Goal: Information Seeking & Learning: Check status

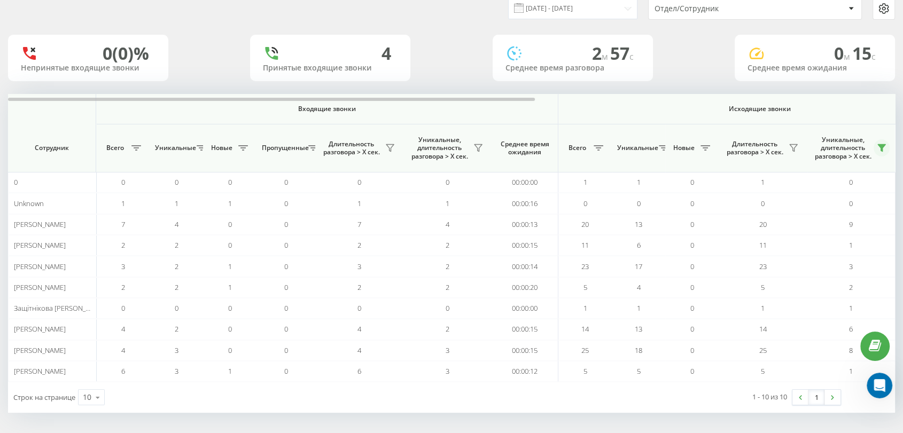
click at [881, 146] on icon at bounding box center [881, 148] width 7 height 7
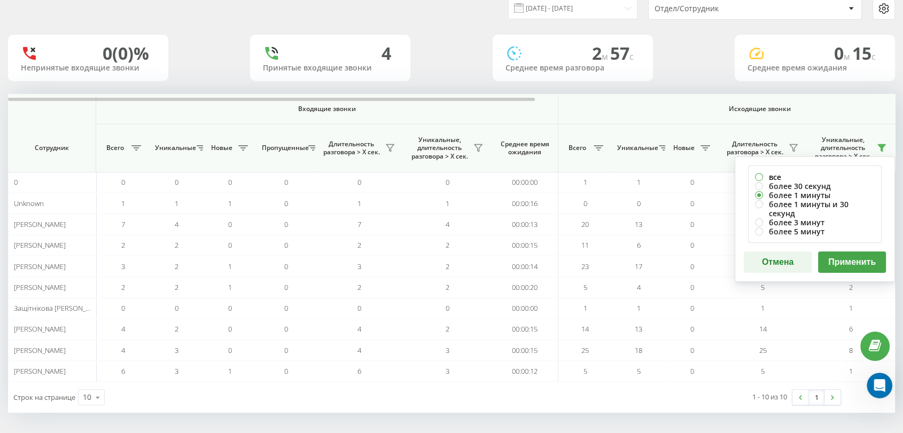
click at [775, 176] on label "все" at bounding box center [815, 177] width 120 height 9
radio input "true"
click at [834, 252] on button "Применить" at bounding box center [852, 262] width 68 height 21
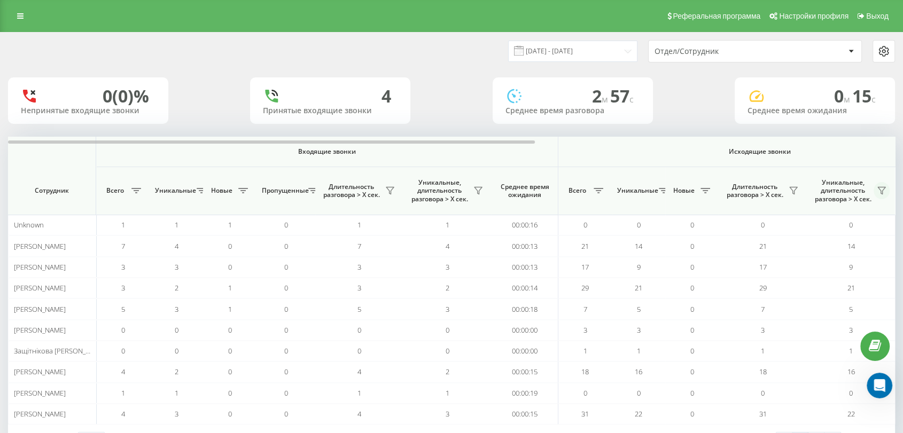
click at [881, 188] on icon at bounding box center [881, 191] width 7 height 7
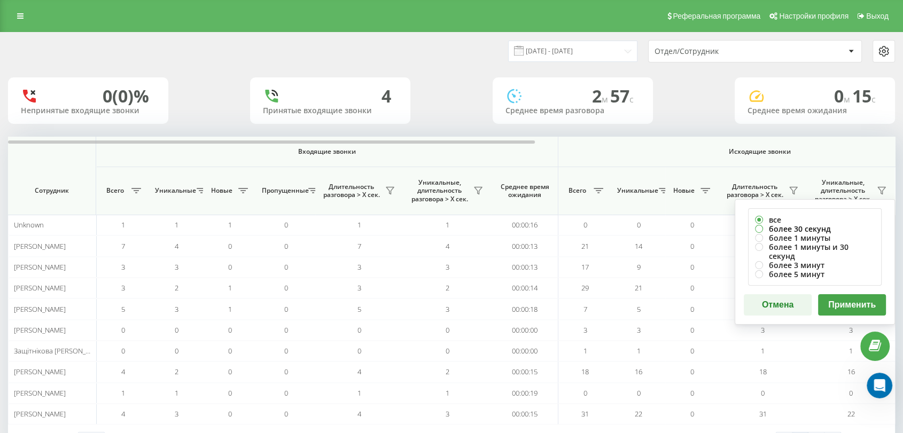
click at [791, 225] on label "более 30 секунд" at bounding box center [815, 228] width 120 height 9
radio input "true"
click at [852, 295] on button "Применить" at bounding box center [852, 305] width 68 height 21
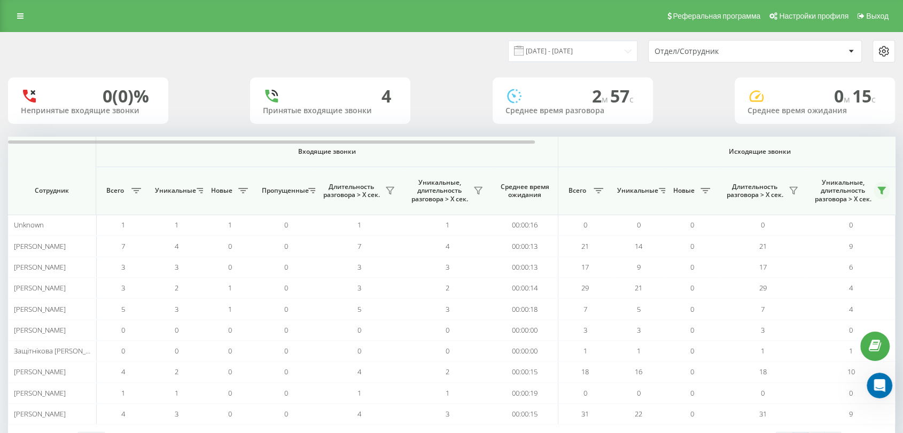
click at [879, 193] on icon at bounding box center [882, 191] width 9 height 9
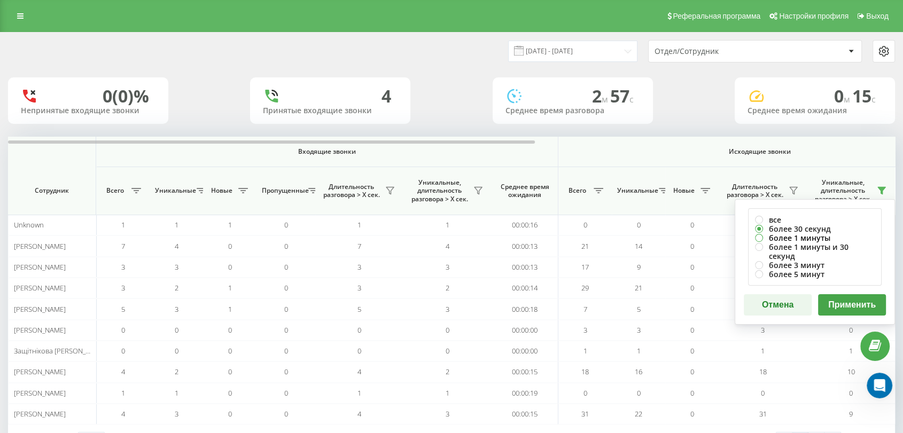
click at [779, 234] on label "более 1 минуты" at bounding box center [815, 238] width 120 height 9
radio input "true"
click at [842, 295] on button "Применить" at bounding box center [852, 305] width 68 height 21
